Goal: Transaction & Acquisition: Purchase product/service

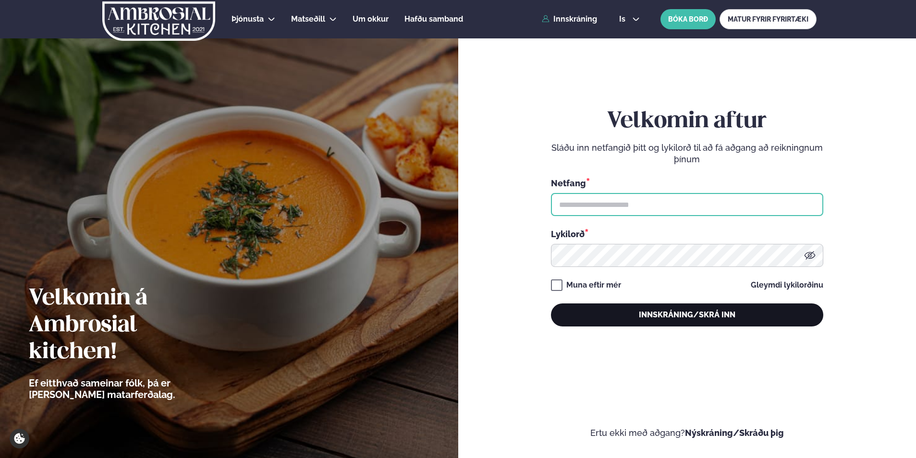
type input "**********"
click at [655, 310] on button "Innskráning/Skrá inn" at bounding box center [687, 314] width 272 height 23
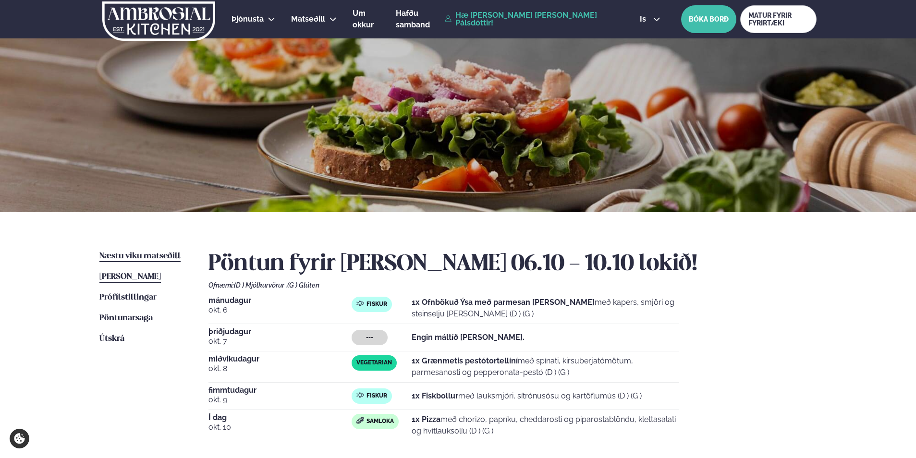
click at [156, 257] on span "Næstu viku matseðill" at bounding box center [139, 256] width 81 height 8
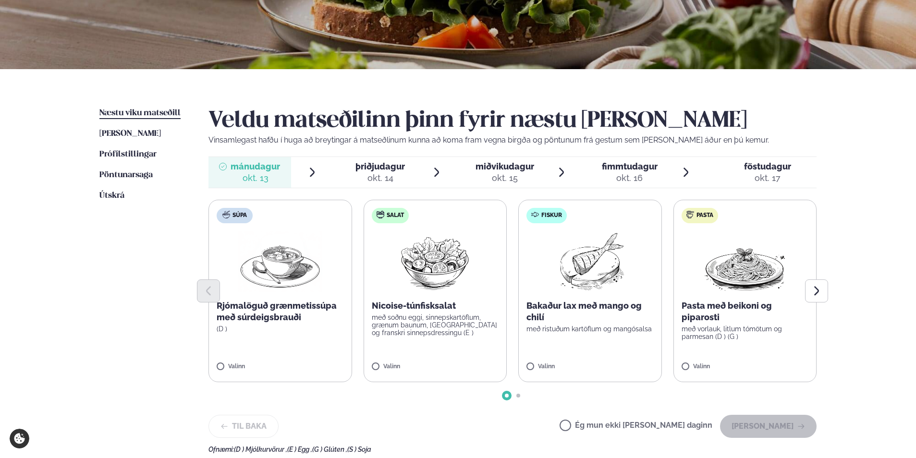
scroll to position [144, 0]
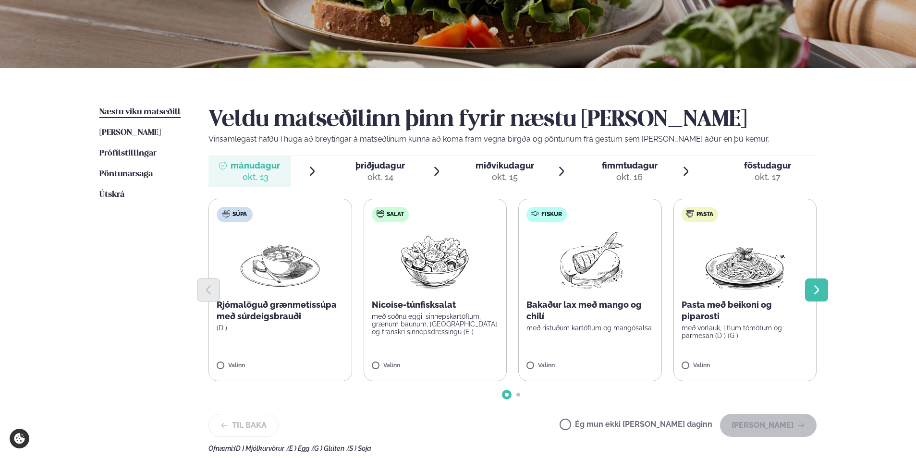
click at [822, 295] on button "Next slide" at bounding box center [816, 289] width 23 height 23
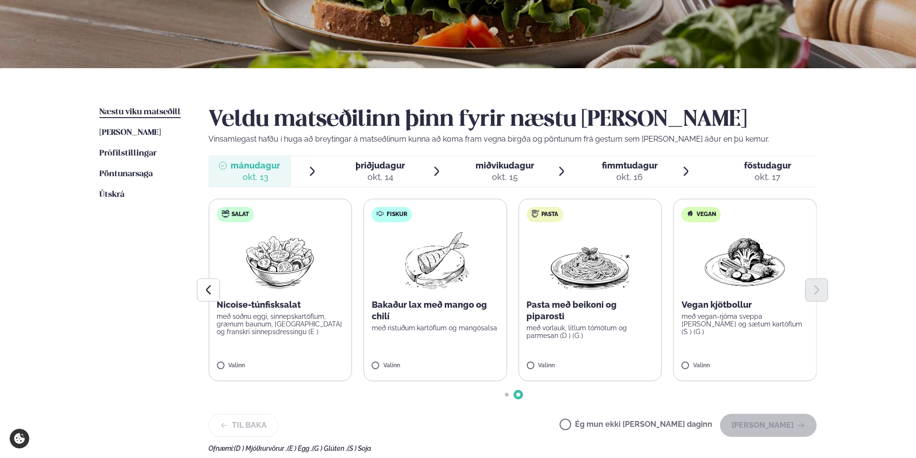
click at [483, 335] on label "Fiskur Bakaður lax með mango og chilí með ristuðum kartöflum og mangósalsa Vali…" at bounding box center [435, 290] width 144 height 182
click at [771, 427] on button "[PERSON_NAME]" at bounding box center [768, 425] width 97 height 23
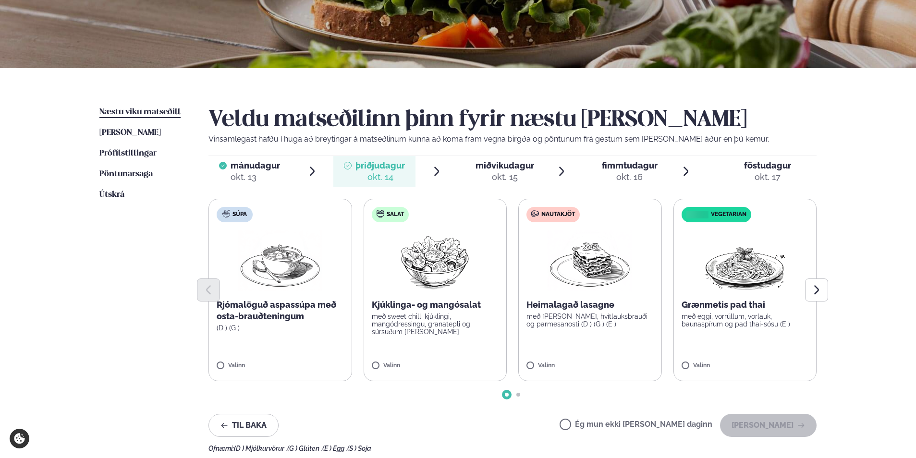
click at [592, 263] on img at bounding box center [589, 260] width 84 height 61
click at [752, 424] on button "[PERSON_NAME]" at bounding box center [768, 425] width 97 height 23
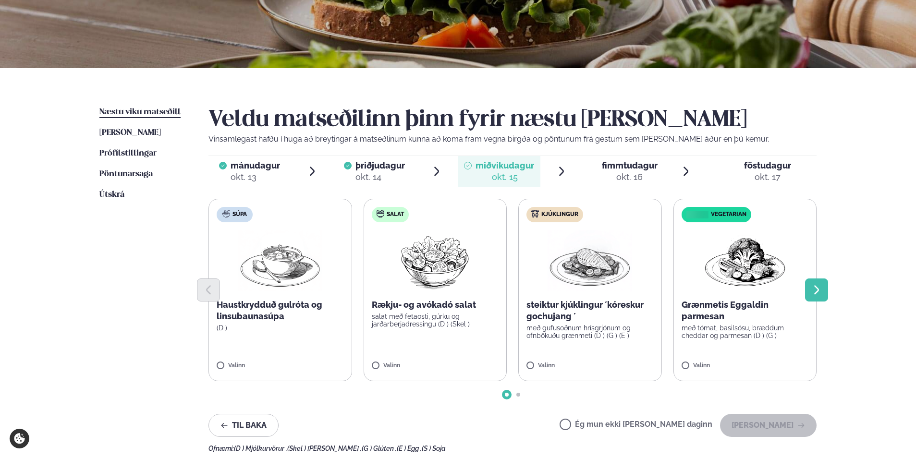
click at [812, 291] on icon "Next slide" at bounding box center [816, 290] width 12 height 12
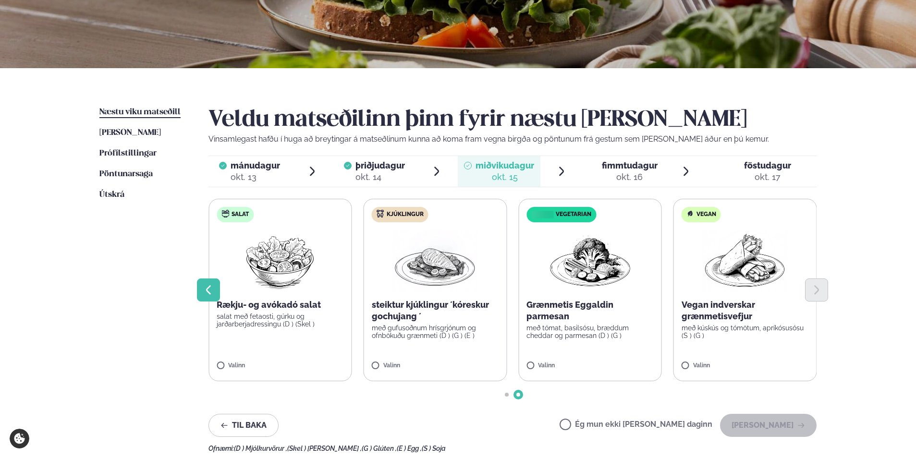
click at [203, 291] on icon "Previous slide" at bounding box center [209, 290] width 12 height 12
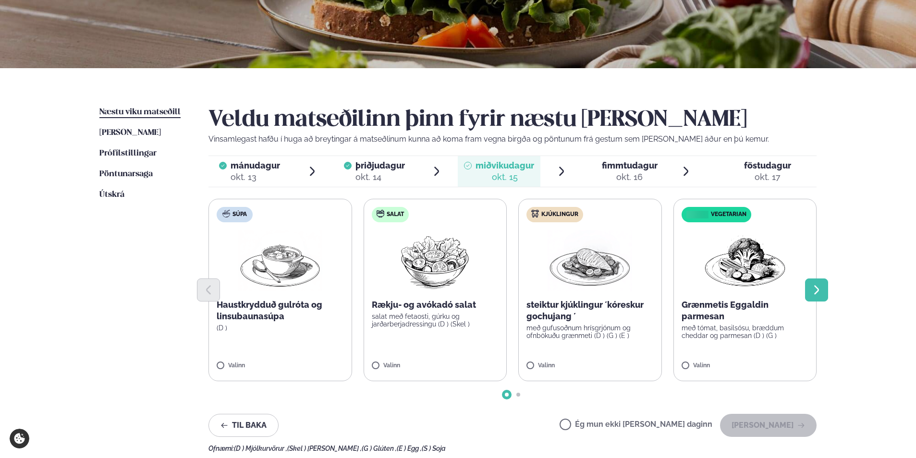
click at [819, 294] on icon "Next slide" at bounding box center [816, 290] width 12 height 12
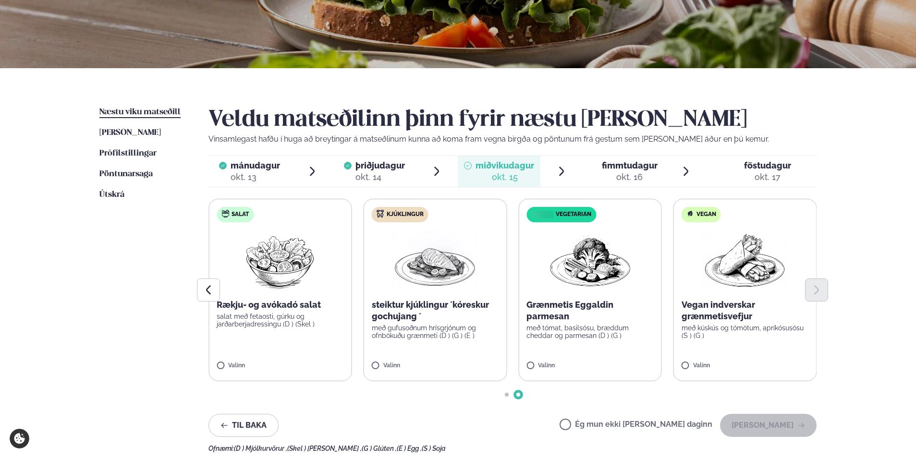
click at [638, 172] on div "okt. 16" at bounding box center [630, 177] width 56 height 12
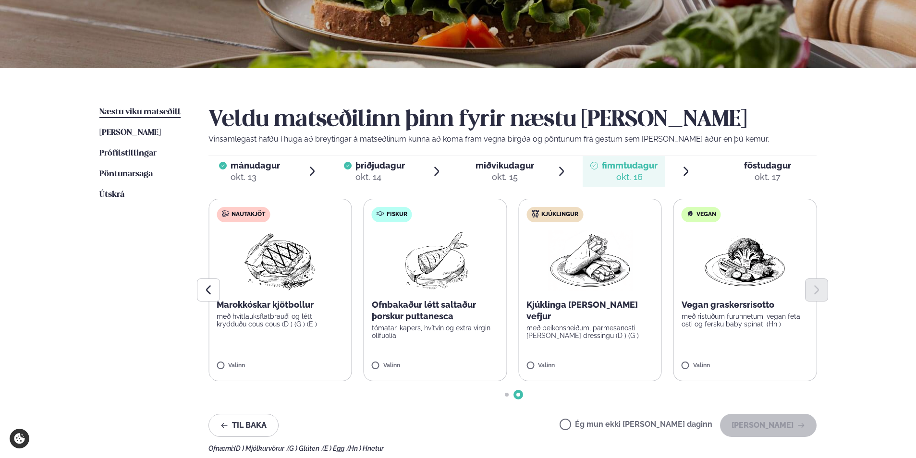
click at [409, 316] on p "Ofnbakaður létt saltaður þorskur puttanesca" at bounding box center [435, 310] width 127 height 23
click at [757, 428] on button "[PERSON_NAME]" at bounding box center [768, 425] width 97 height 23
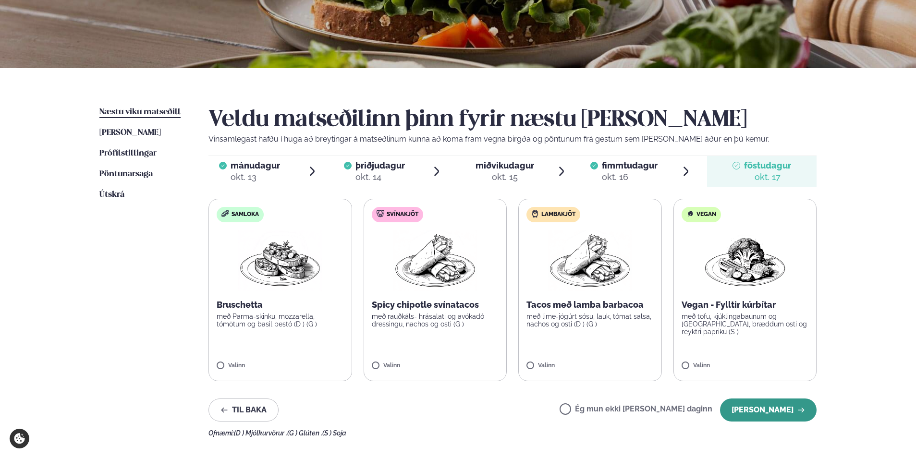
click at [776, 408] on button "[PERSON_NAME]" at bounding box center [768, 409] width 97 height 23
